Goal: Find specific page/section: Find specific page/section

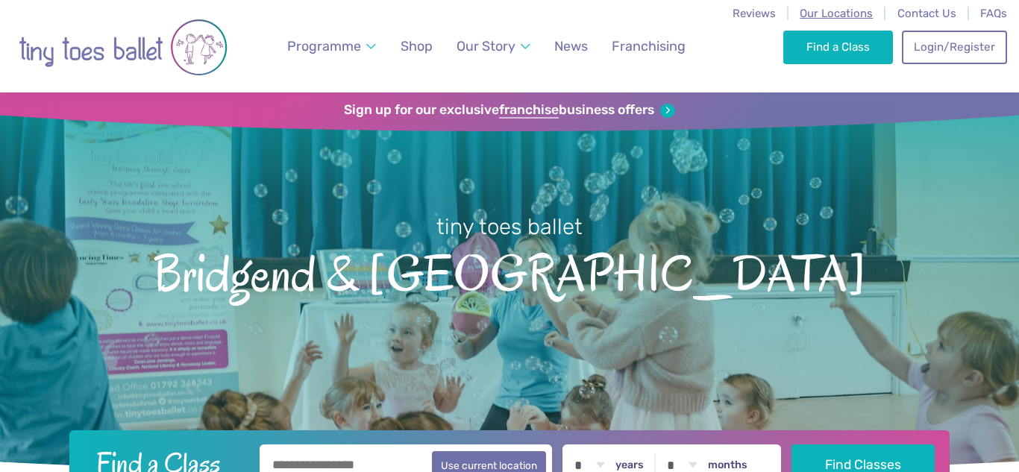
click at [856, 16] on span "Our Locations" at bounding box center [835, 13] width 73 height 13
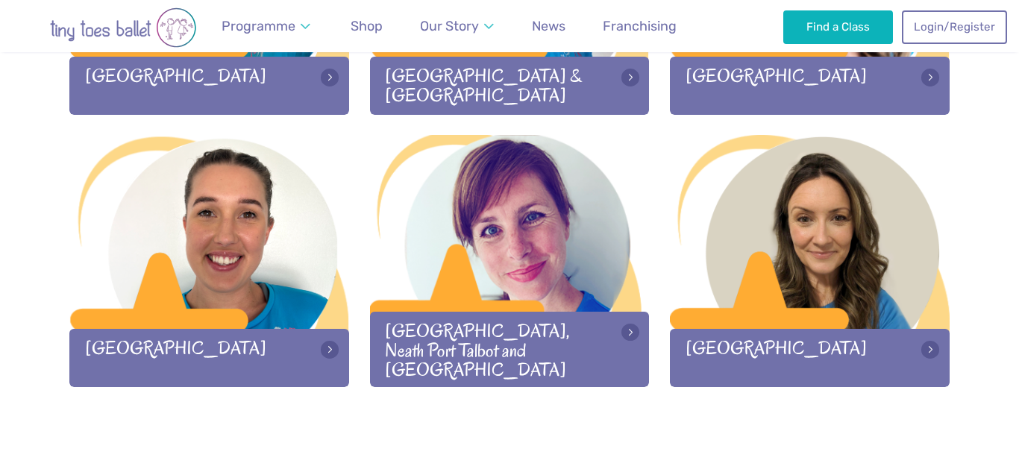
scroll to position [2039, 0]
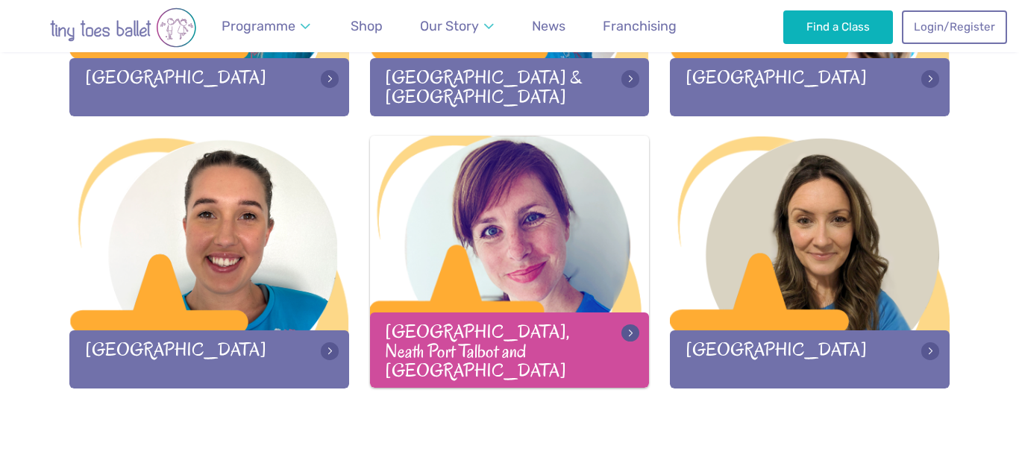
click at [476, 283] on div at bounding box center [510, 234] width 280 height 197
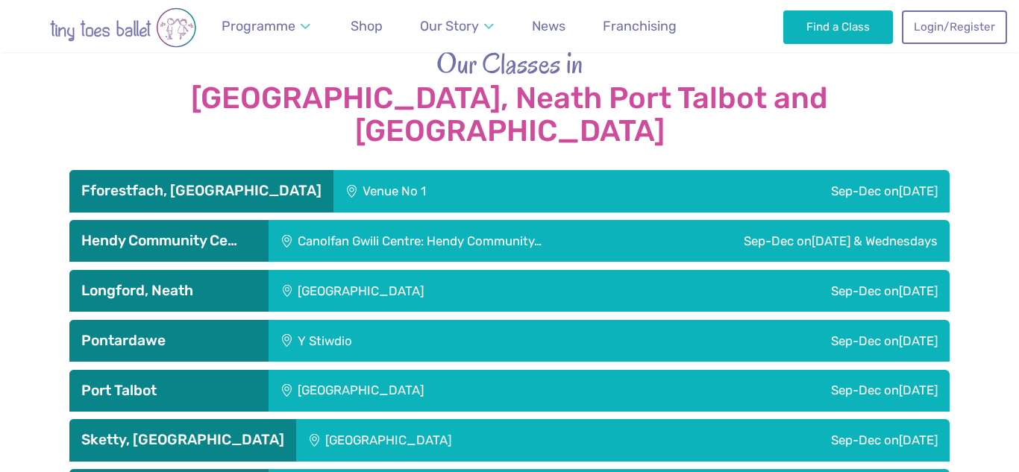
scroll to position [2473, 0]
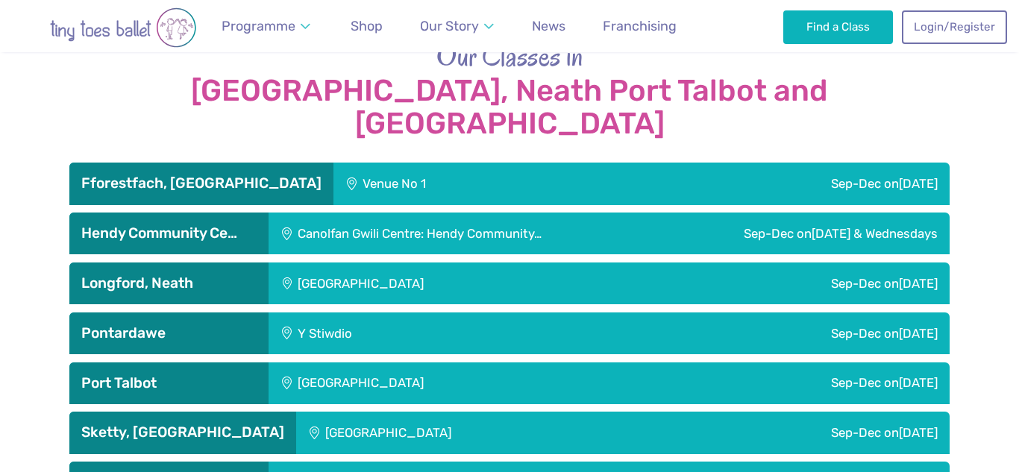
click at [241, 224] on h3 "Hendy Community Ce…" at bounding box center [168, 233] width 175 height 18
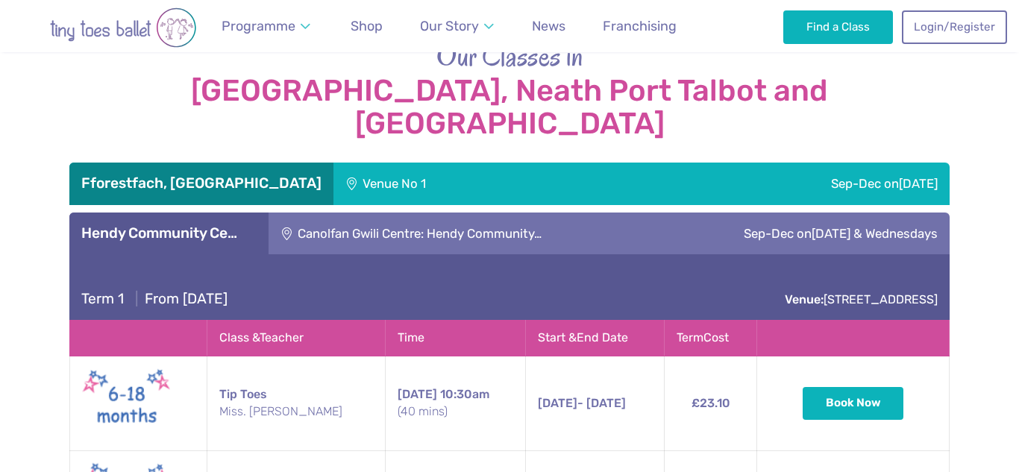
click at [241, 224] on h3 "Hendy Community Ce…" at bounding box center [168, 233] width 175 height 18
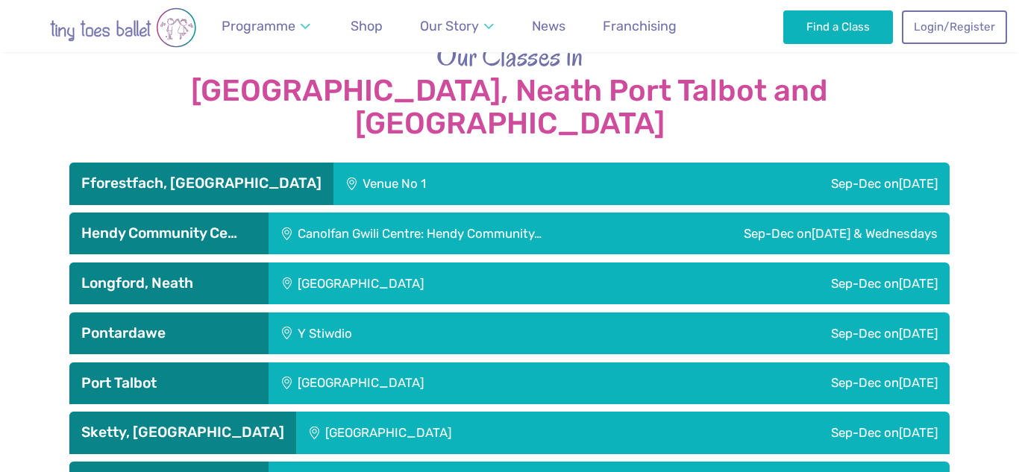
click at [239, 324] on h3 "Pontardawe" at bounding box center [168, 333] width 175 height 18
